Goal: Task Accomplishment & Management: Manage account settings

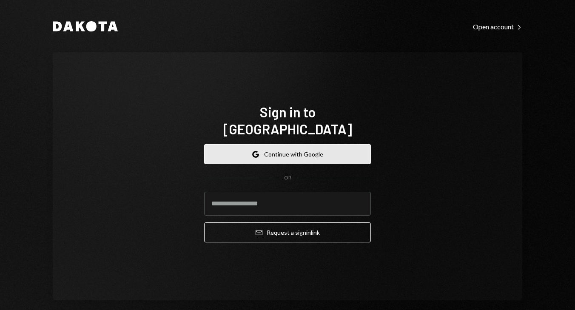
click at [284, 144] on button "Google Continue with Google" at bounding box center [287, 154] width 167 height 20
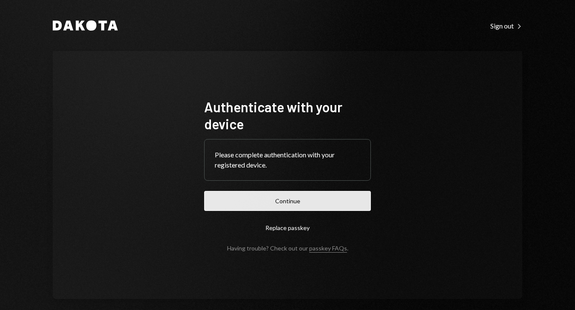
click at [309, 204] on button "Continue" at bounding box center [287, 201] width 167 height 20
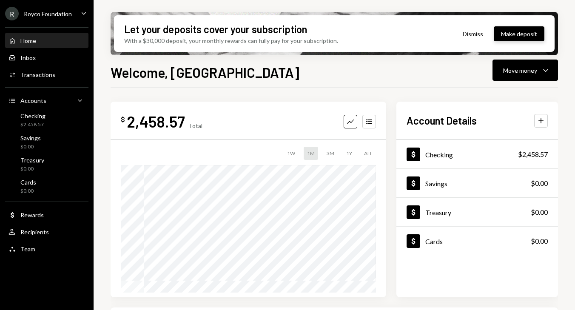
click at [513, 37] on button "Make deposit" at bounding box center [519, 33] width 51 height 15
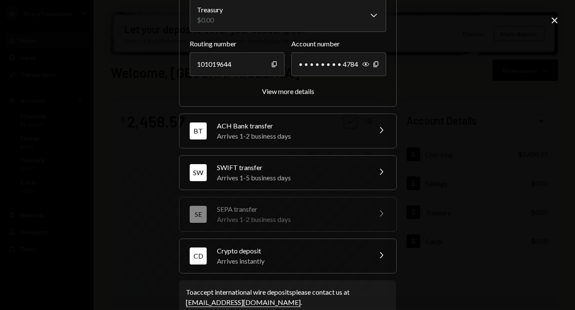
scroll to position [93, 0]
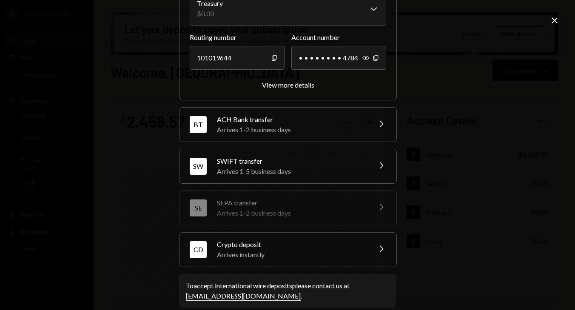
click at [309, 242] on div "Crypto deposit" at bounding box center [291, 245] width 149 height 10
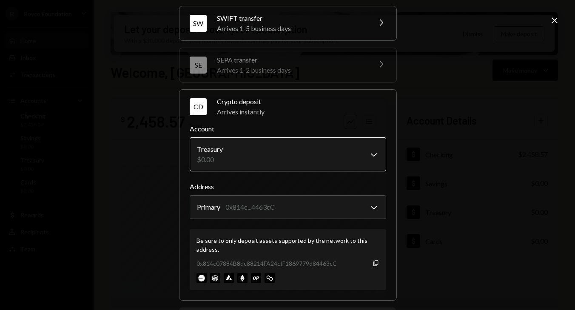
scroll to position [118, 0]
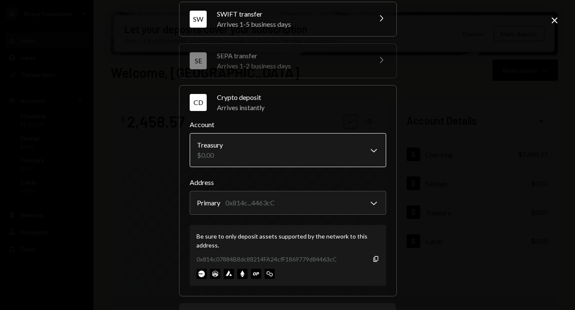
click at [301, 154] on body "R Royco Foundation Caret Down Home Home Inbox Inbox Activities Transactions Acc…" at bounding box center [287, 155] width 575 height 310
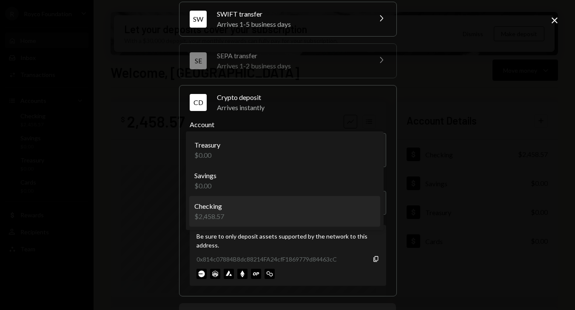
select select "**********"
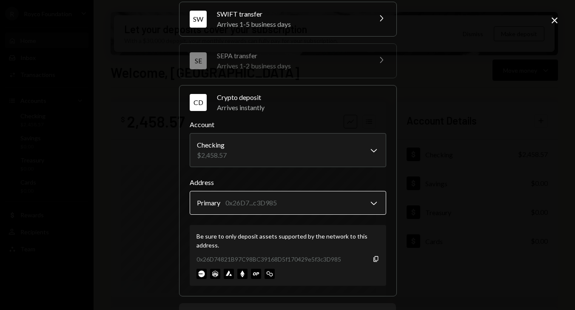
click at [278, 207] on body "R Royco Foundation Caret Down Home Home Inbox Inbox Activities Transactions Acc…" at bounding box center [287, 155] width 575 height 310
click at [403, 206] on div "**********" at bounding box center [287, 155] width 575 height 310
click at [375, 258] on icon "button" at bounding box center [376, 259] width 5 height 6
click at [374, 260] on icon "Copy" at bounding box center [376, 259] width 7 height 7
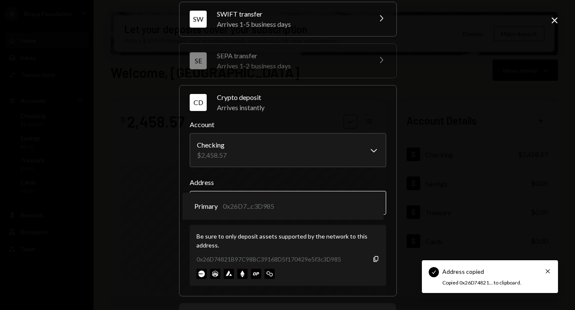
click at [366, 206] on body "Check Address copied Cross Copied 0x26D74821... to clipboard. R Royco Foundatio…" at bounding box center [287, 155] width 575 height 310
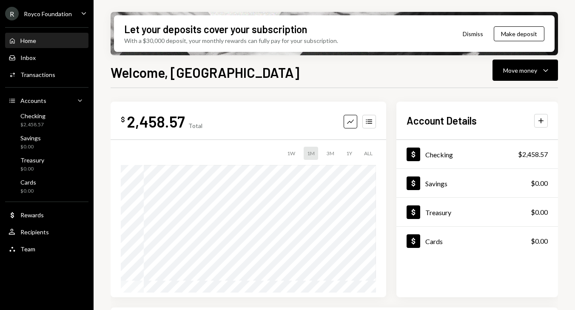
click at [478, 35] on button "Dismiss" at bounding box center [473, 34] width 42 height 20
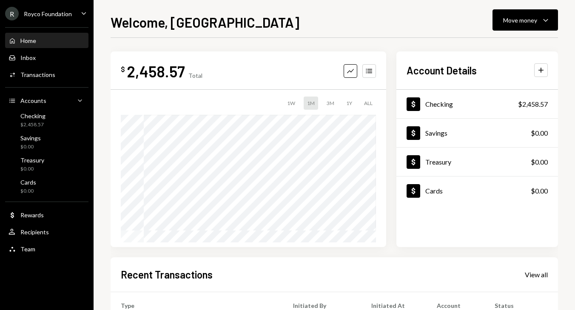
click at [251, 78] on div "$ 2,458.57 Total Graph Accounts" at bounding box center [248, 71] width 255 height 19
click at [31, 114] on div "Checking" at bounding box center [32, 115] width 25 height 7
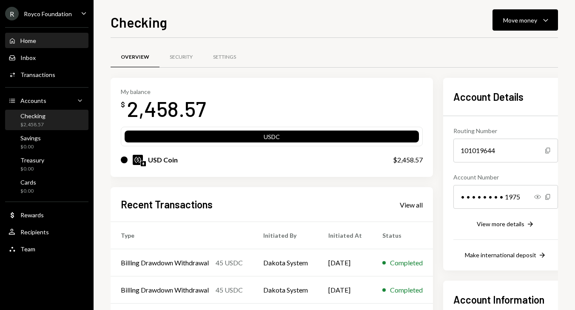
click at [51, 42] on div "Home Home" at bounding box center [47, 41] width 77 height 8
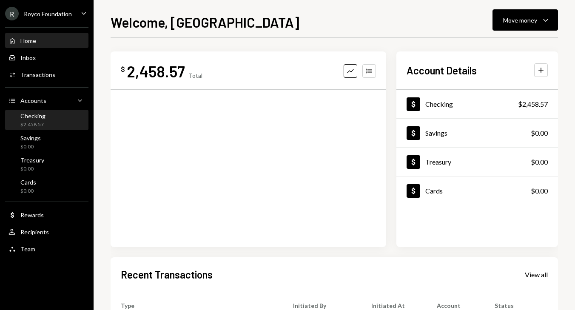
click at [50, 123] on div "Checking $2,458.57" at bounding box center [47, 120] width 77 height 16
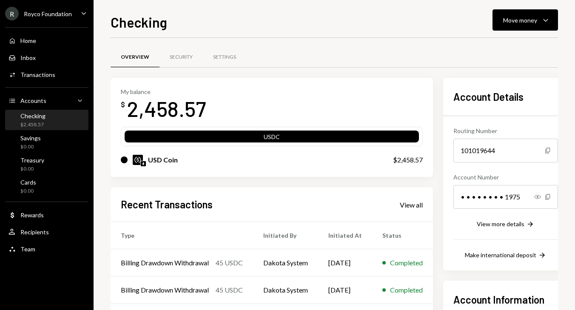
click at [45, 11] on div "Royco Foundation" at bounding box center [48, 13] width 48 height 7
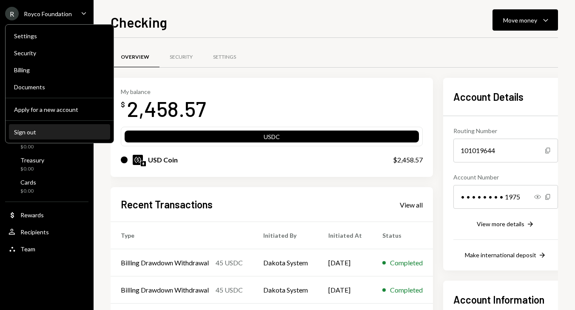
click at [52, 139] on button "Sign out" at bounding box center [59, 132] width 101 height 15
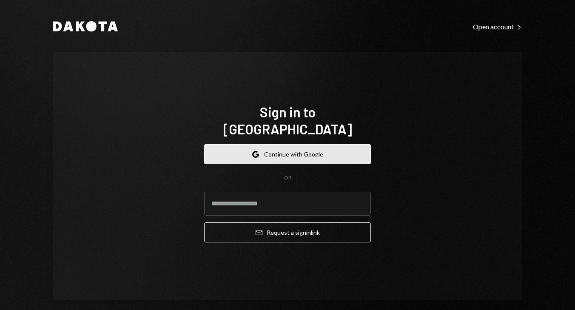
click at [268, 149] on button "Google Continue with Google" at bounding box center [287, 154] width 167 height 20
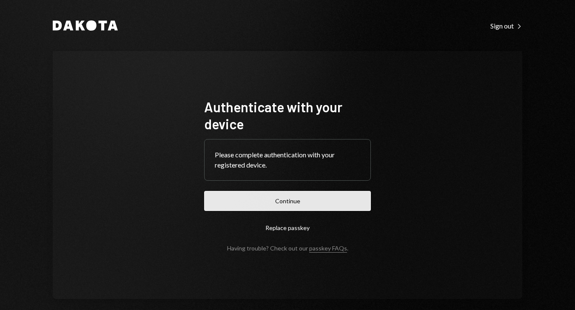
click at [291, 201] on button "Continue" at bounding box center [287, 201] width 167 height 20
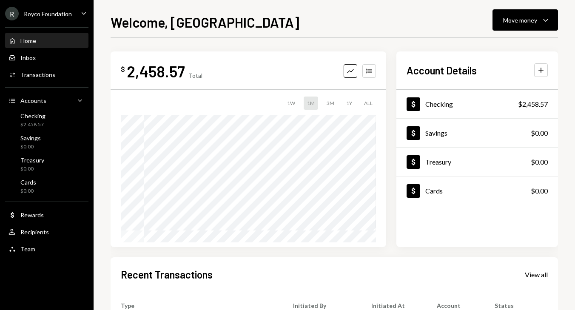
click at [291, 79] on div "$ 2,458.57 Total Graph Accounts" at bounding box center [248, 71] width 255 height 19
